Goal: Task Accomplishment & Management: Manage account settings

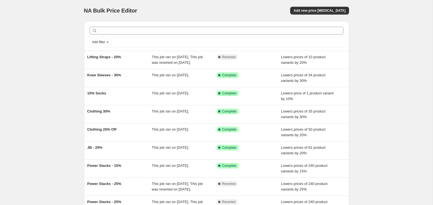
click at [37, 83] on div "NA Bulk Price Editor. This page is ready NA Bulk Price Editor Add new price [ME…" at bounding box center [216, 143] width 433 height 287
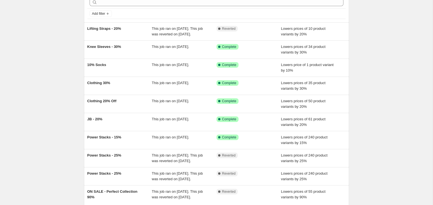
scroll to position [29, 0]
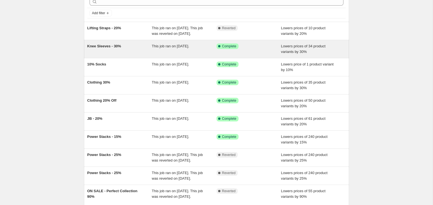
click at [94, 54] on div "Knee Sleeves - 30%" at bounding box center [119, 49] width 65 height 11
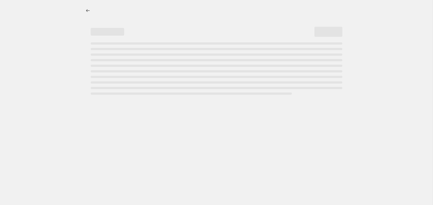
select select "percentage"
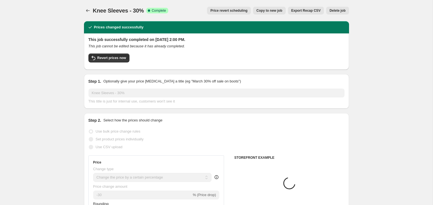
select select "collection"
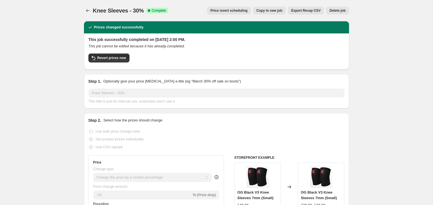
click at [334, 10] on span "Delete job" at bounding box center [338, 10] width 16 height 4
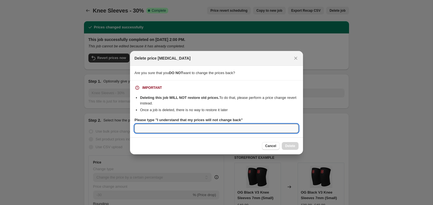
click at [248, 129] on input "Please type "I understand that my prices will not change back"" at bounding box center [217, 128] width 164 height 9
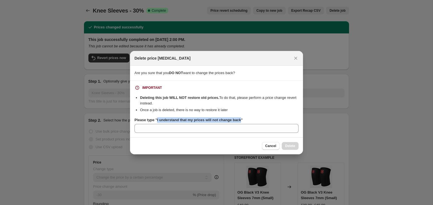
drag, startPoint x: 158, startPoint y: 120, endPoint x: 245, endPoint y: 121, distance: 86.8
click at [243, 121] on b "Please type "I understand that my prices will not change back"" at bounding box center [189, 120] width 108 height 4
copy b "I understand that my prices will not change back"
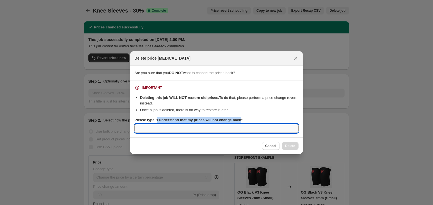
click at [231, 133] on input "Please type "I understand that my prices will not change back"" at bounding box center [217, 128] width 164 height 9
paste input "I understand that my prices will not change back"
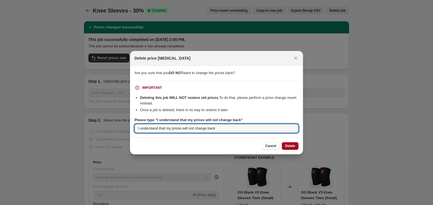
type input "I understand that my prices will not change back"
click at [288, 146] on span "Delete" at bounding box center [290, 146] width 10 height 4
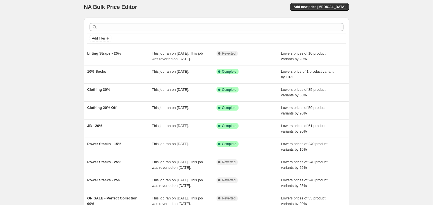
scroll to position [3, 0]
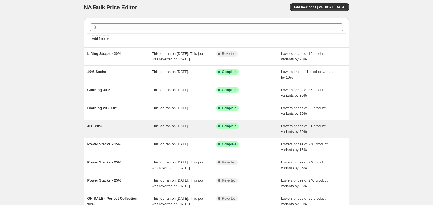
click at [92, 134] on div "JB - 20%" at bounding box center [119, 129] width 65 height 11
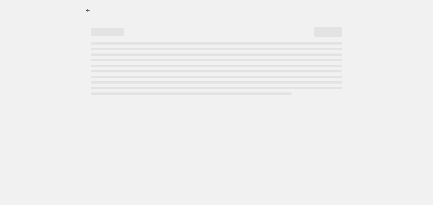
select select "percentage"
select select "collection"
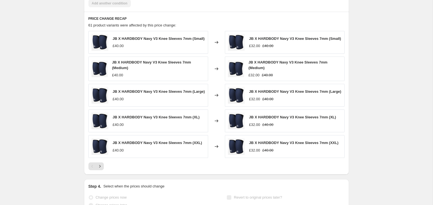
scroll to position [418, 0]
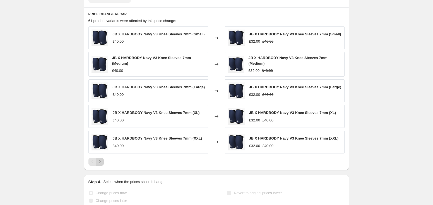
click at [101, 165] on icon "Next" at bounding box center [100, 162] width 6 height 6
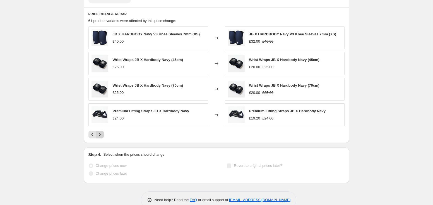
click at [97, 133] on icon "Next" at bounding box center [100, 135] width 6 height 6
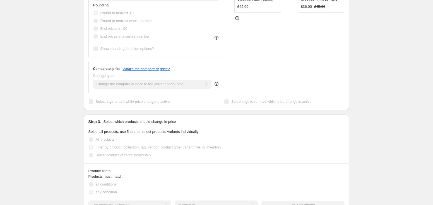
scroll to position [0, 0]
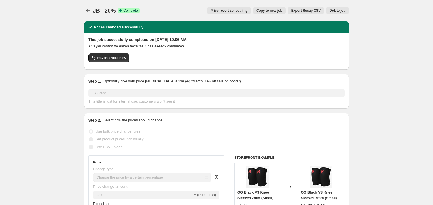
click at [340, 10] on span "Delete job" at bounding box center [338, 10] width 16 height 4
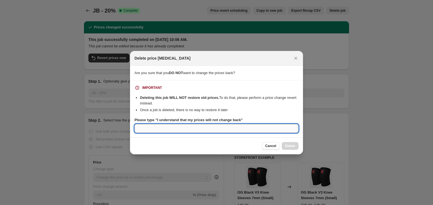
click at [169, 128] on input "Please type "I understand that my prices will not change back"" at bounding box center [217, 128] width 164 height 9
paste input "I understand that my prices will not change back"
type input "I understand that my prices will not change back"
click at [288, 147] on span "Delete" at bounding box center [290, 146] width 10 height 4
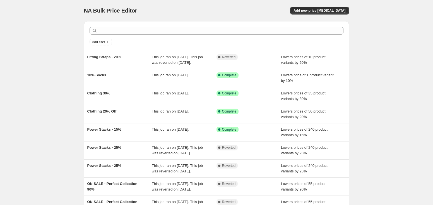
click at [56, 109] on div "NA Bulk Price Editor. This page is ready NA Bulk Price Editor Add new price [ME…" at bounding box center [216, 143] width 433 height 287
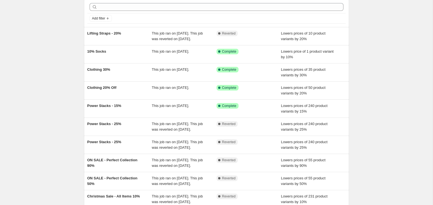
scroll to position [24, 0]
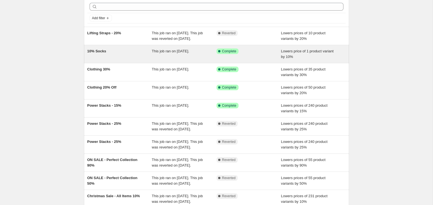
click at [106, 60] on div "10% Socks" at bounding box center [119, 54] width 65 height 11
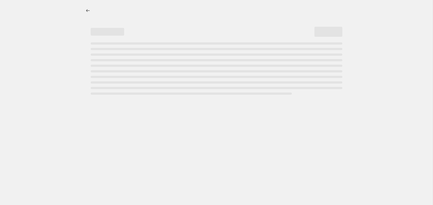
select select "percentage"
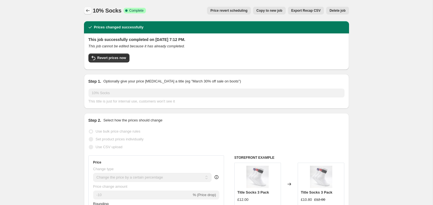
click at [87, 10] on icon "Price change jobs" at bounding box center [88, 10] width 4 height 3
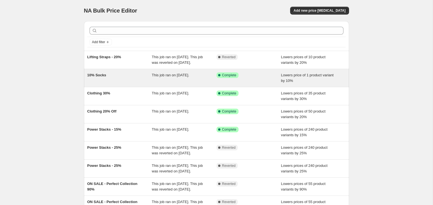
click at [97, 77] on span "10% Socks" at bounding box center [96, 75] width 19 height 4
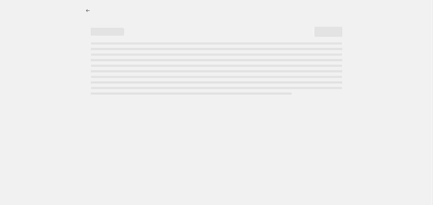
select select "percentage"
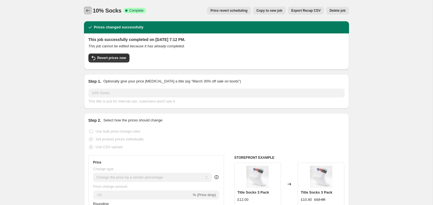
click at [86, 9] on icon "Price change jobs" at bounding box center [88, 11] width 6 height 6
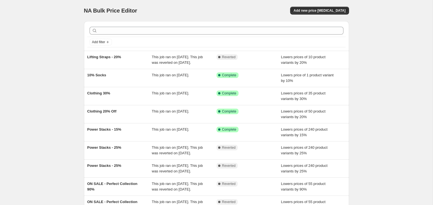
click at [55, 29] on div "NA Bulk Price Editor. This page is ready NA Bulk Price Editor Add new price [ME…" at bounding box center [216, 143] width 433 height 287
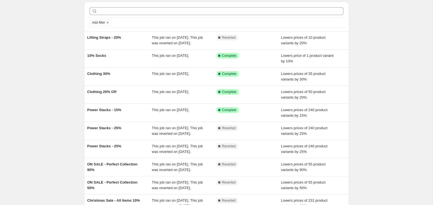
scroll to position [25, 0]
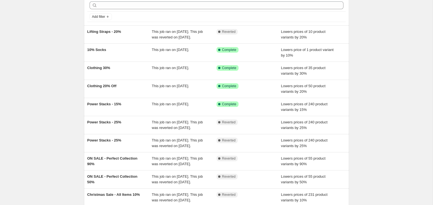
click at [47, 56] on div "NA Bulk Price Editor. This page is ready NA Bulk Price Editor Add new price [ME…" at bounding box center [216, 118] width 433 height 287
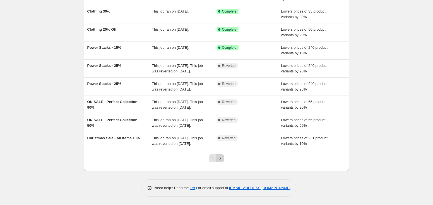
click at [221, 159] on icon "Next" at bounding box center [220, 159] width 6 height 6
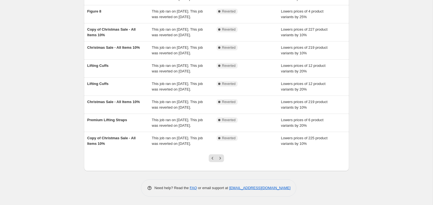
scroll to position [138, 0]
click at [222, 159] on icon "Next" at bounding box center [220, 159] width 6 height 6
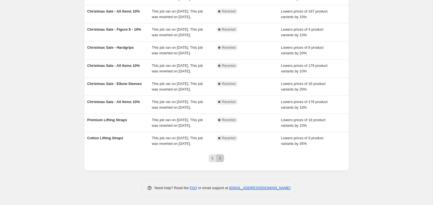
click at [223, 155] on button "Next" at bounding box center [220, 159] width 8 height 8
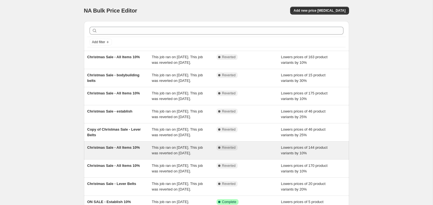
scroll to position [127, 0]
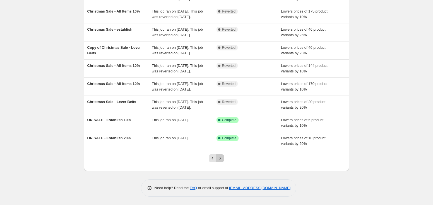
click at [220, 161] on icon "Next" at bounding box center [220, 159] width 6 height 6
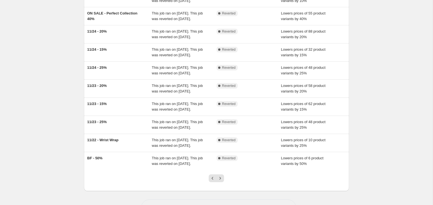
scroll to position [138, 0]
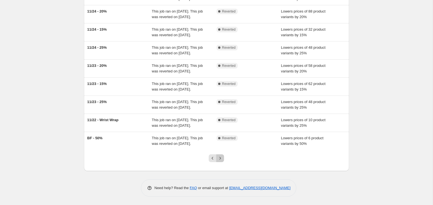
click at [223, 158] on icon "Next" at bounding box center [220, 159] width 6 height 6
click at [222, 163] on div at bounding box center [216, 160] width 23 height 21
click at [221, 160] on icon "Next" at bounding box center [220, 159] width 6 height 6
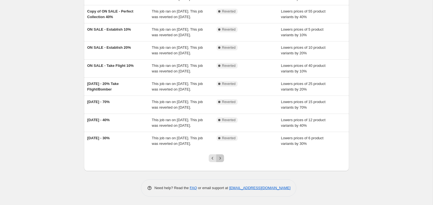
click at [222, 160] on icon "Next" at bounding box center [220, 159] width 6 height 6
click at [212, 161] on icon "Previous" at bounding box center [213, 159] width 6 height 6
click at [211, 160] on icon "Previous" at bounding box center [213, 159] width 6 height 6
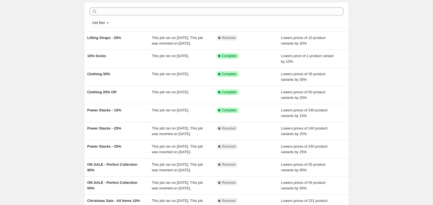
scroll to position [20, 0]
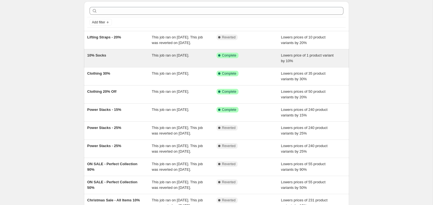
click at [132, 64] on div "10% Socks" at bounding box center [119, 58] width 65 height 11
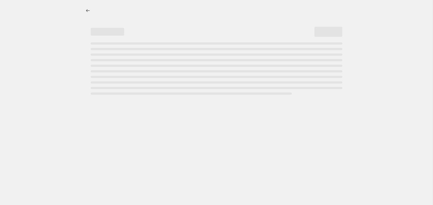
select select "percentage"
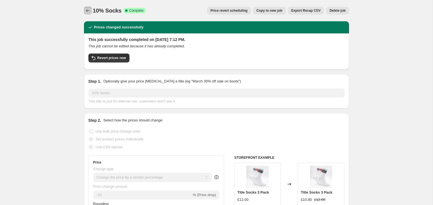
click at [90, 11] on icon "Price change jobs" at bounding box center [88, 11] width 6 height 6
